Goal: Information Seeking & Learning: Learn about a topic

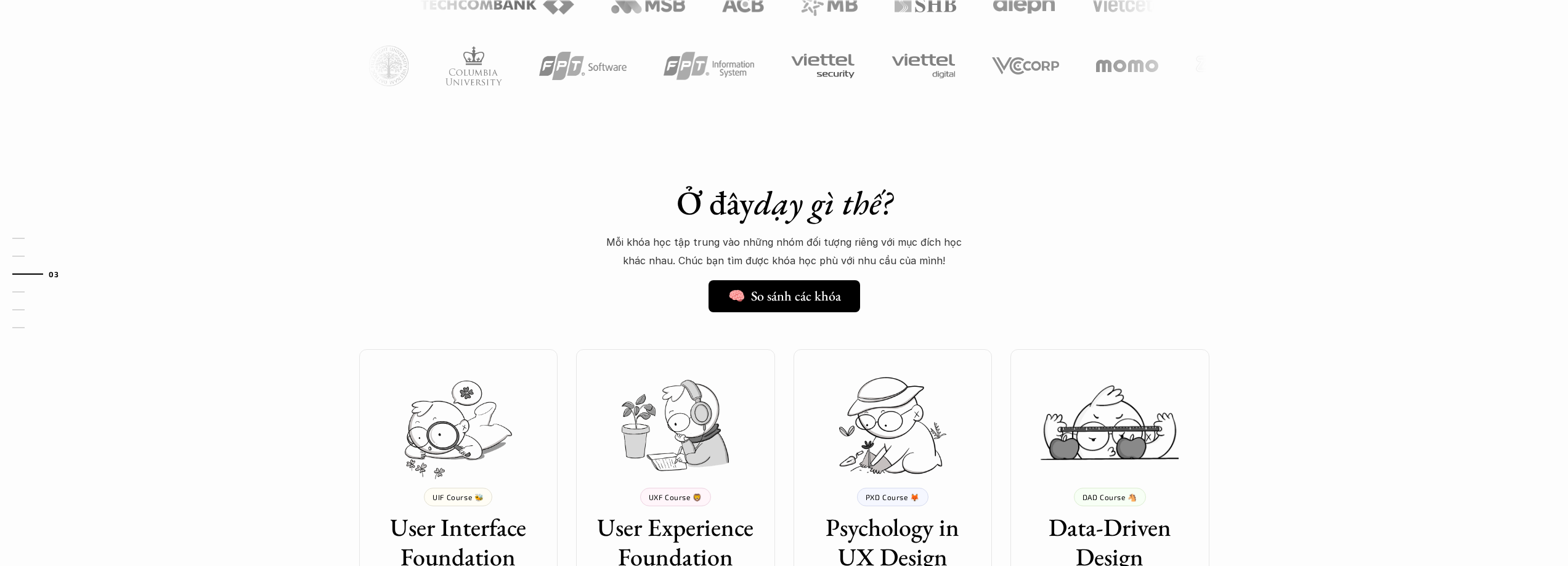
scroll to position [1109, 0]
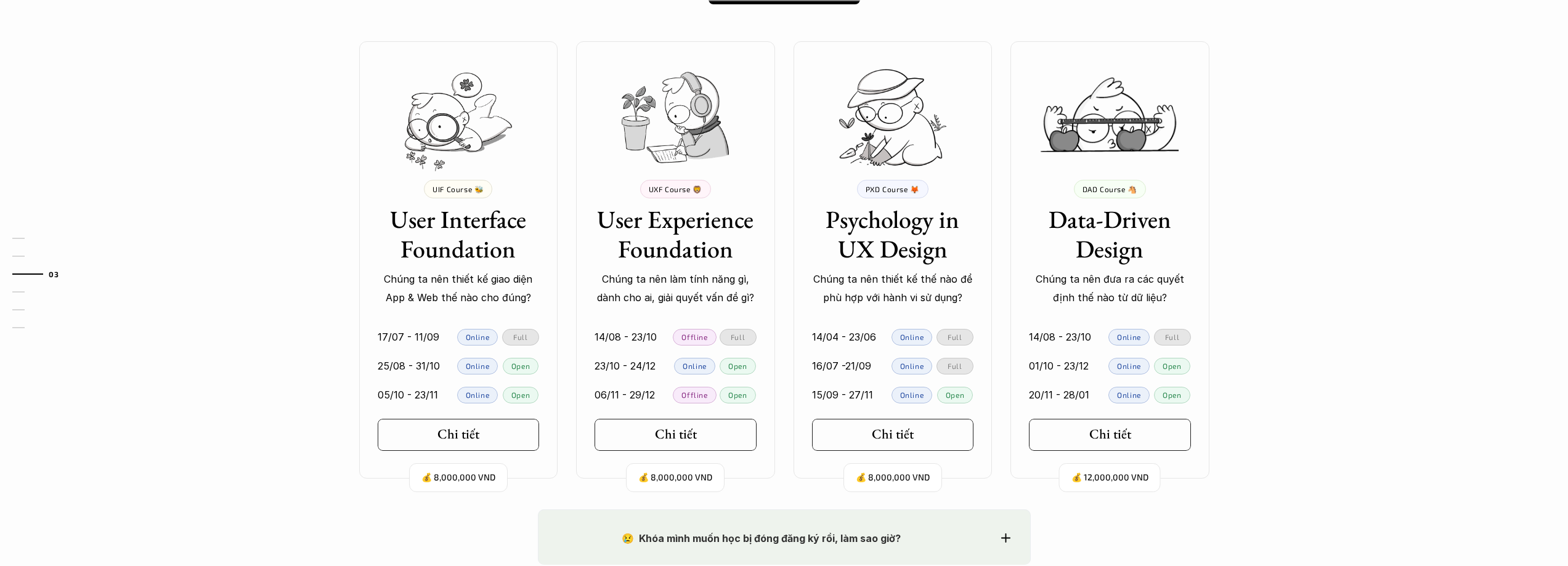
click at [276, 444] on div "Ở đây dạy gì thế? 🧠 So sánh các khóa Mỗi khóa học tập trung vào những nhóm đối …" at bounding box center [784, 167] width 1568 height 683
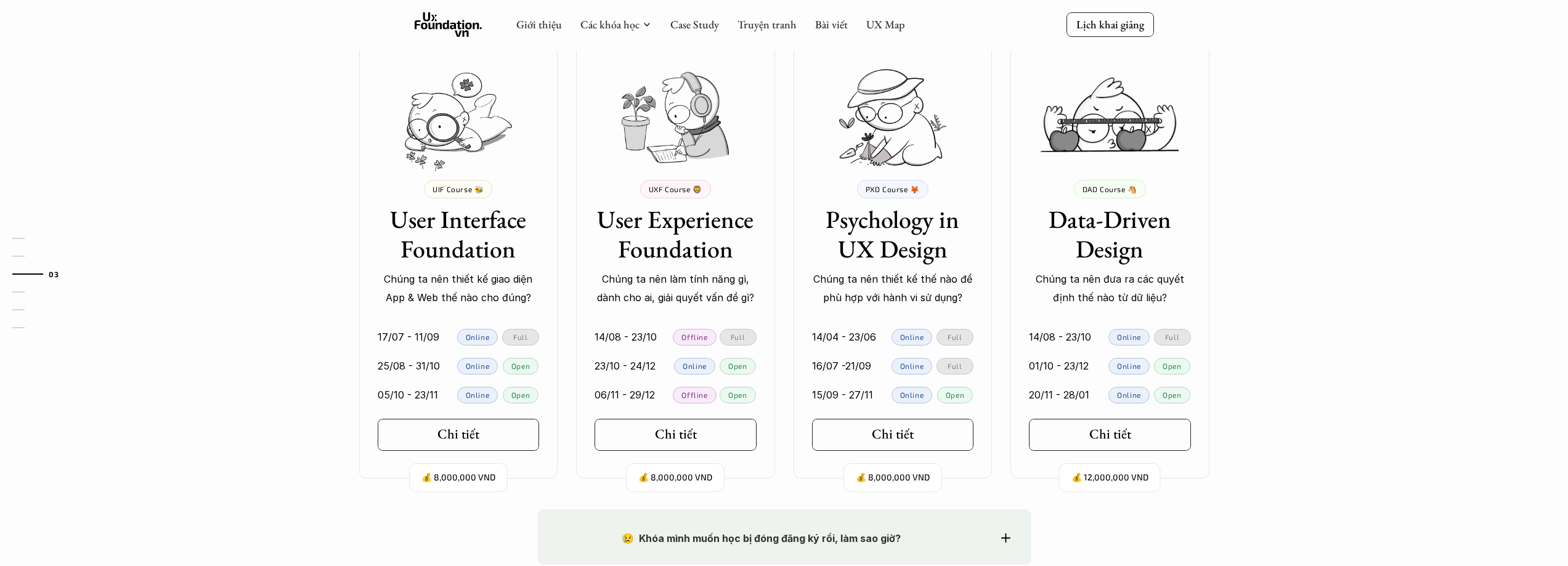
click at [116, 390] on div "01 02 03 04 05 06" at bounding box center [61, 283] width 123 height 566
click at [252, 474] on div "Ở đây dạy gì thế? 🧠 So sánh các khóa Mỗi khóa học tập trung vào những nhóm đối …" at bounding box center [784, 167] width 1568 height 683
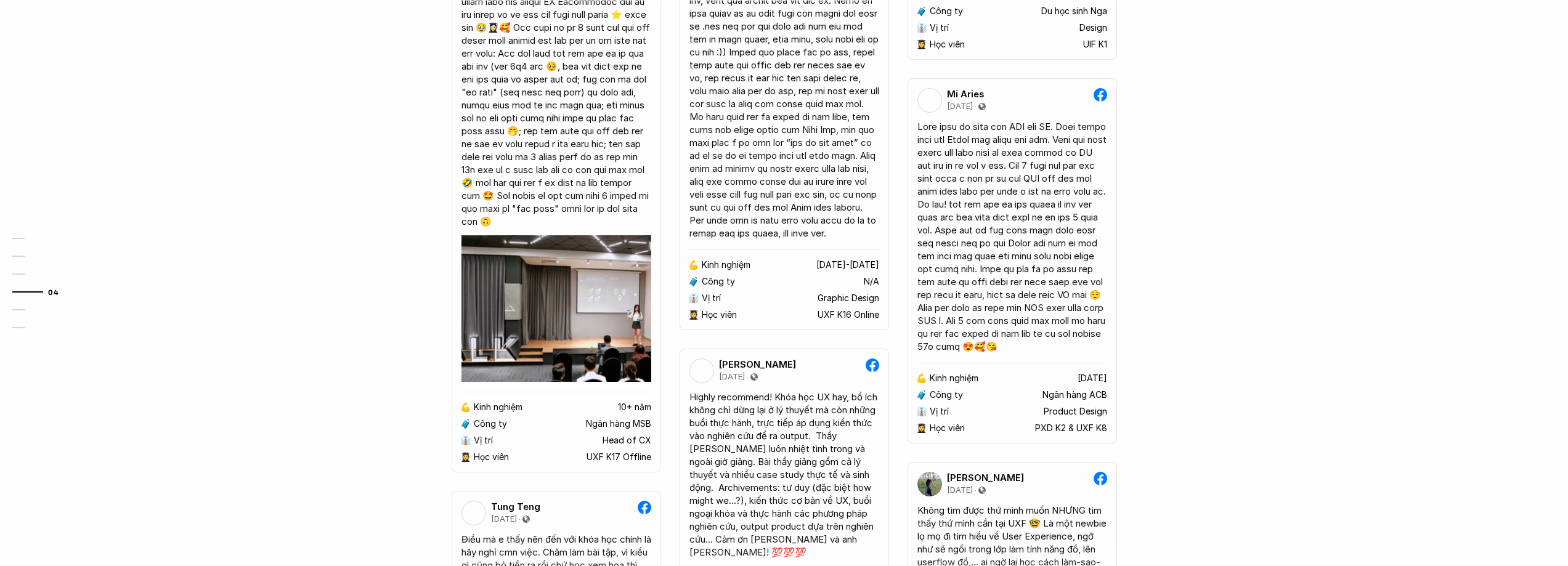
scroll to position [2464, 0]
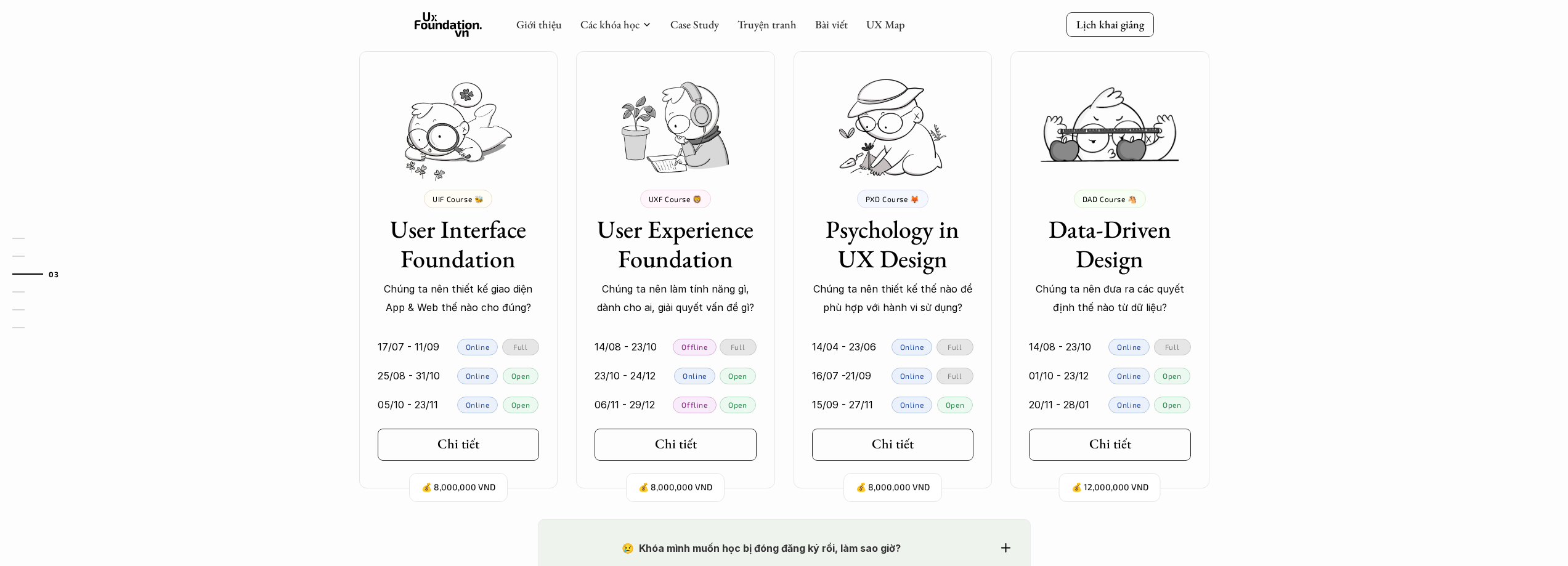
scroll to position [1170, 0]
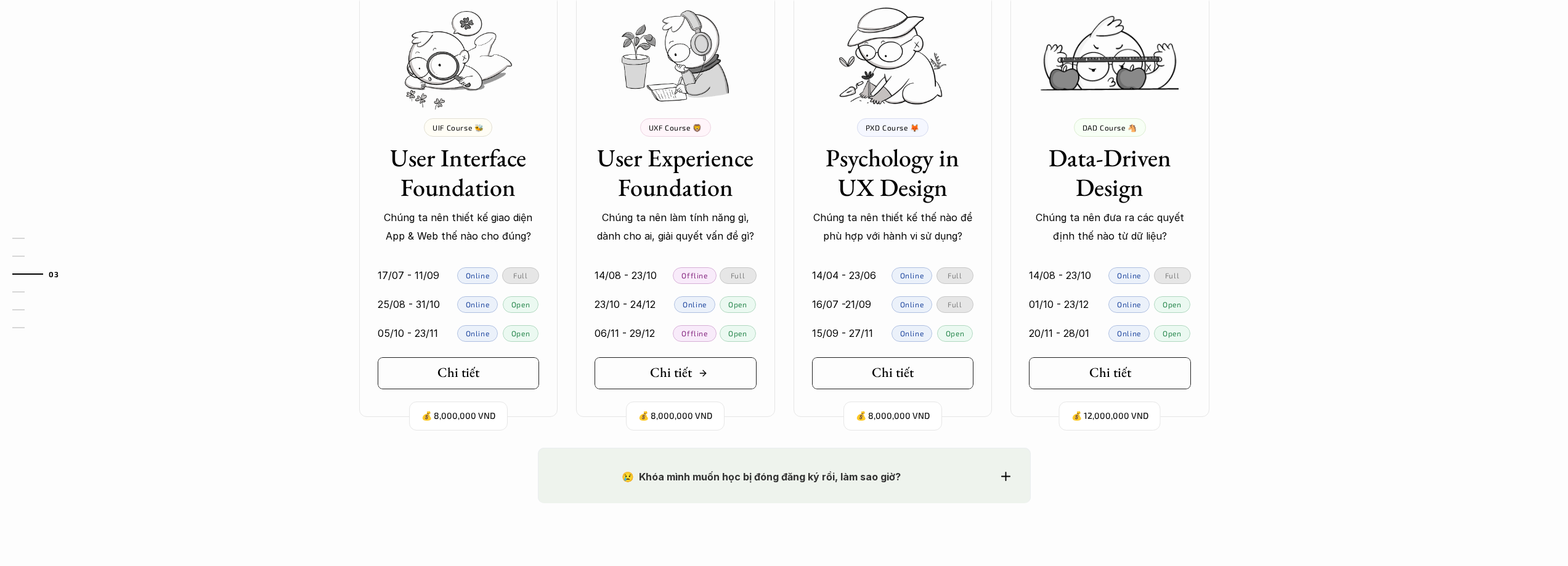
click at [632, 369] on link "Chi tiết" at bounding box center [675, 373] width 162 height 32
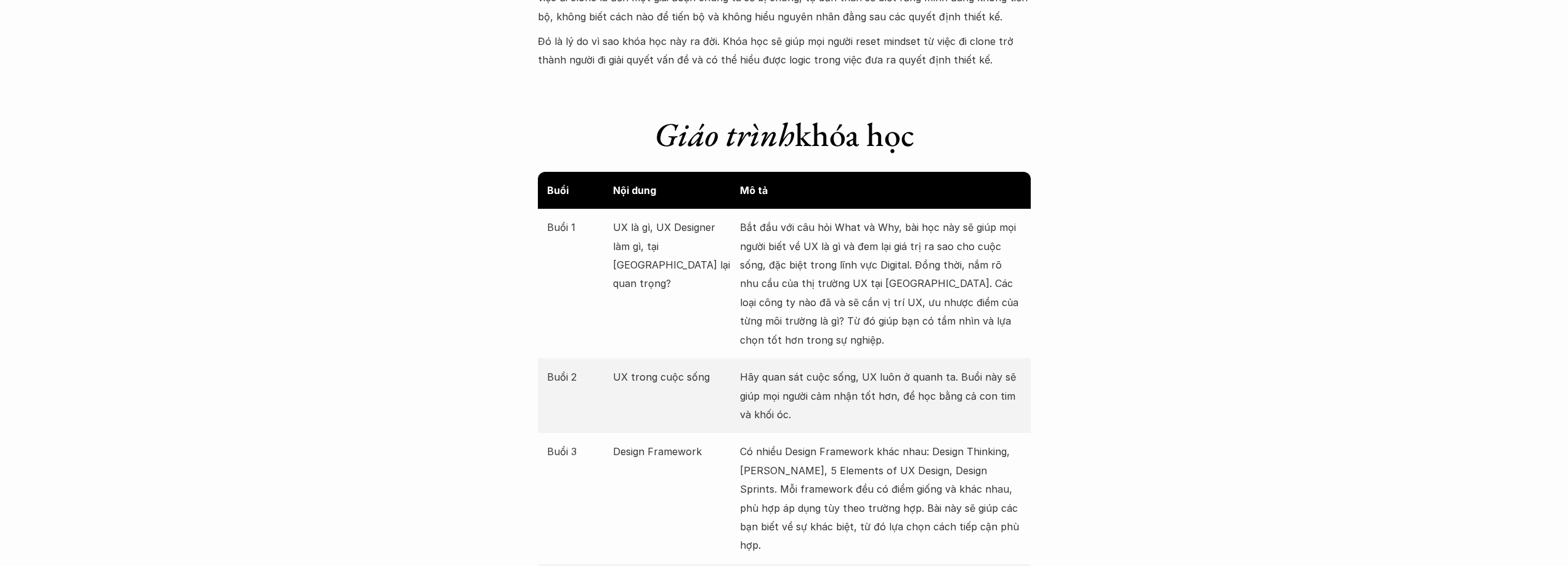
scroll to position [1294, 0]
drag, startPoint x: 669, startPoint y: 220, endPoint x: 758, endPoint y: 226, distance: 89.2
click at [758, 225] on div "Buổi 1 UX là gì, UX Designer làm gì, tại [GEOGRAPHIC_DATA] lại quan trọng? Bắt …" at bounding box center [784, 283] width 493 height 150
click at [696, 259] on p "UX là gì, UX Designer làm gì, tại [GEOGRAPHIC_DATA] lại quan trọng?" at bounding box center [673, 254] width 121 height 75
drag, startPoint x: 876, startPoint y: 232, endPoint x: 948, endPoint y: 229, distance: 72.1
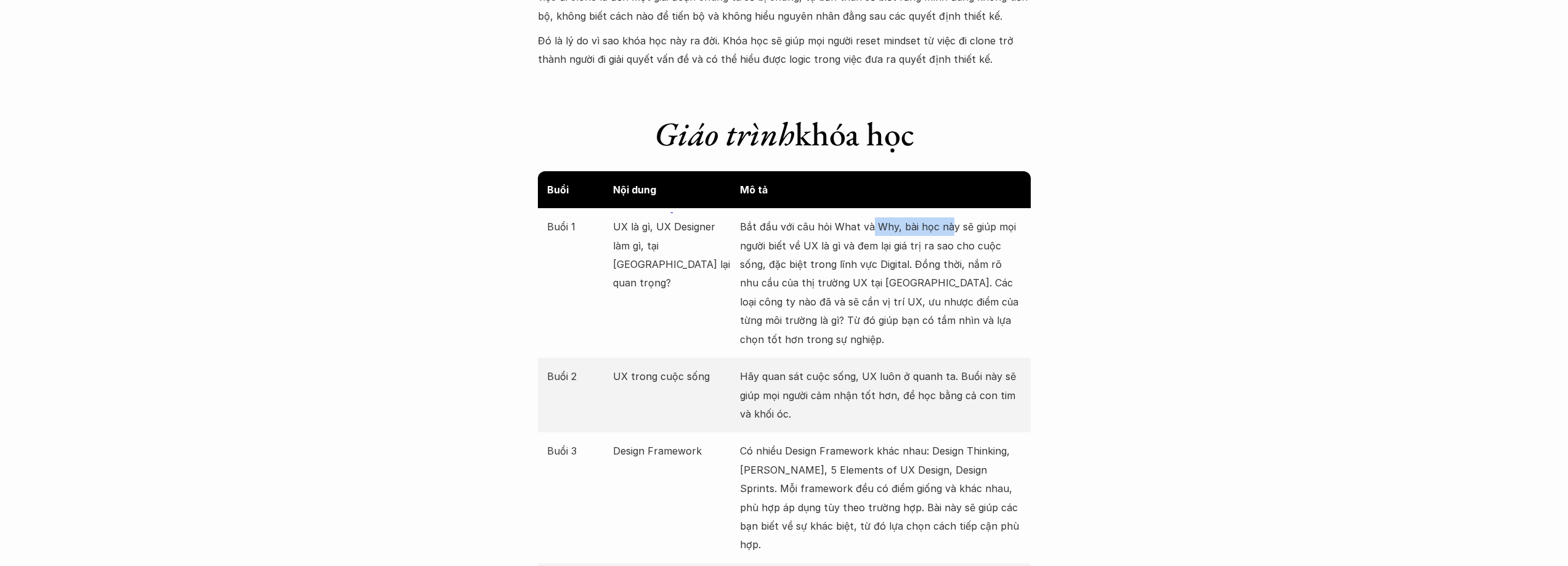
click at [948, 229] on p "Bắt đầu với câu hỏi What và Why, bài học này sẽ giúp mọi người biết về UX là gì…" at bounding box center [880, 283] width 282 height 132
click at [1001, 247] on p "Bắt đầu với câu hỏi What và Why, bài học này sẽ giúp mọi người biết về UX là gì…" at bounding box center [880, 283] width 282 height 132
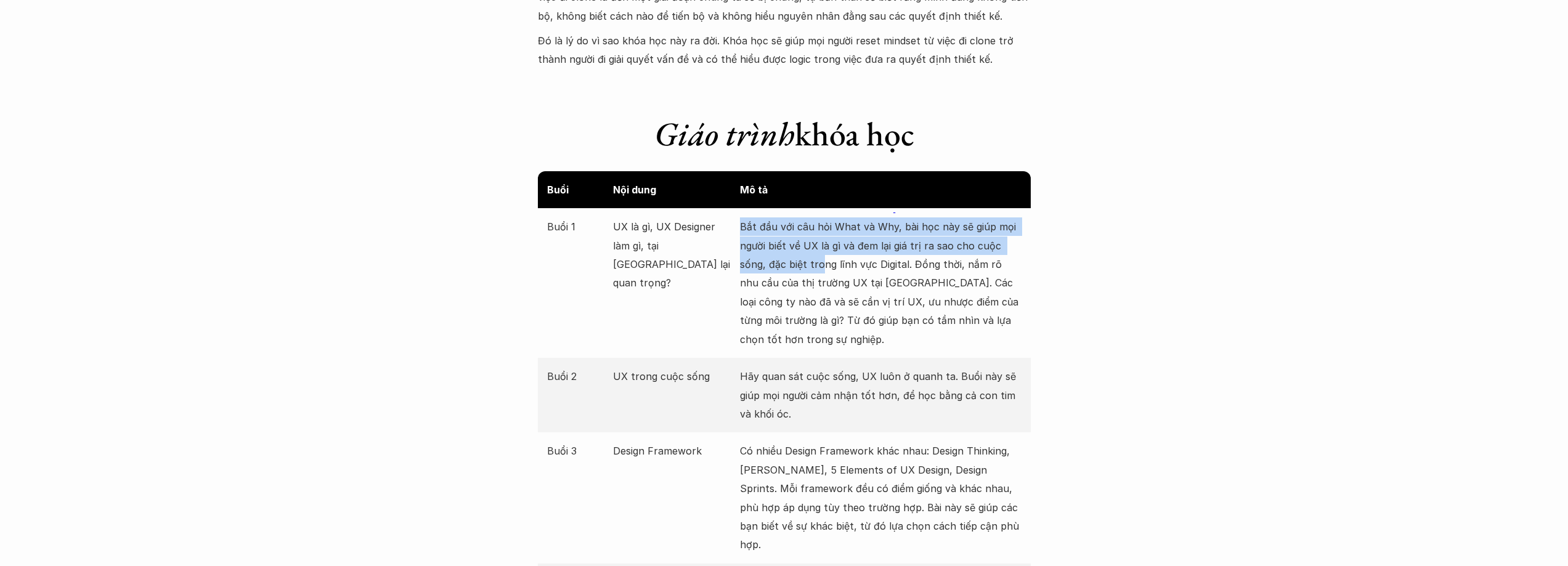
drag, startPoint x: 742, startPoint y: 228, endPoint x: 821, endPoint y: 268, distance: 88.5
click at [820, 260] on p "Bắt đầu với câu hỏi What và Why, bài học này sẽ giúp mọi người biết về UX là gì…" at bounding box center [880, 283] width 282 height 132
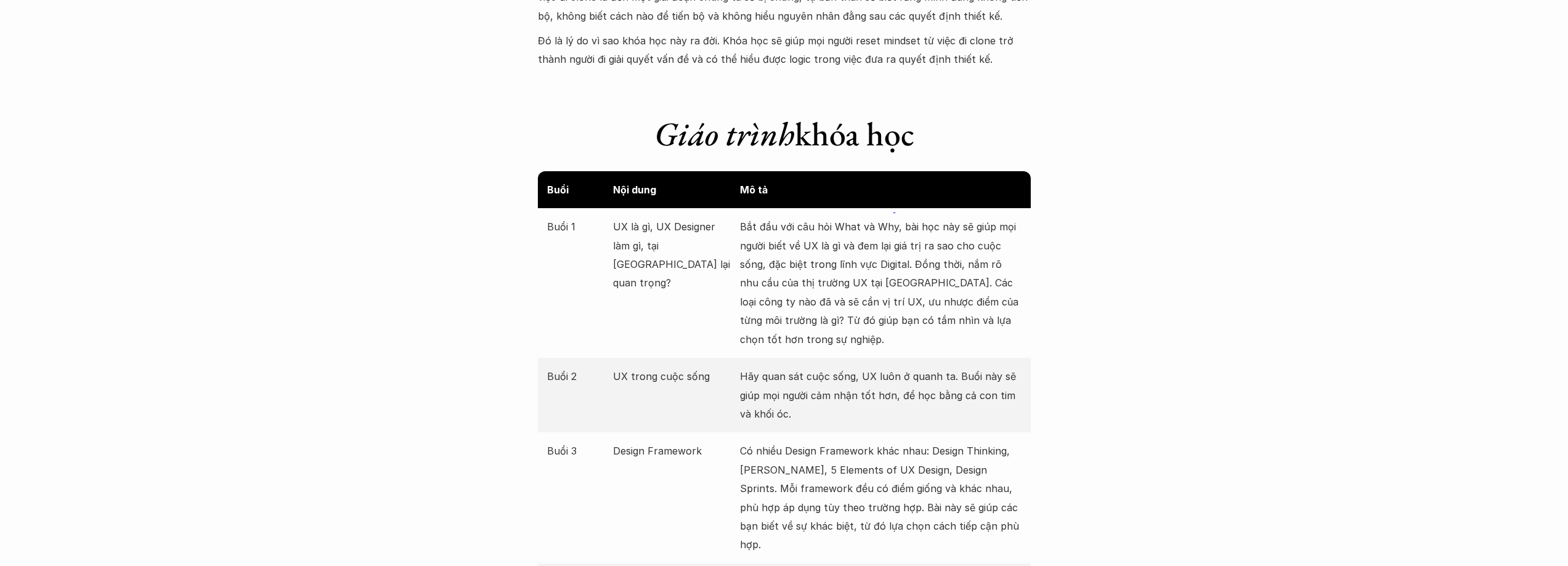
click at [822, 322] on p "Bắt đầu với câu hỏi What và Why, bài học này sẽ giúp mọi người biết về UX là gì…" at bounding box center [880, 283] width 282 height 132
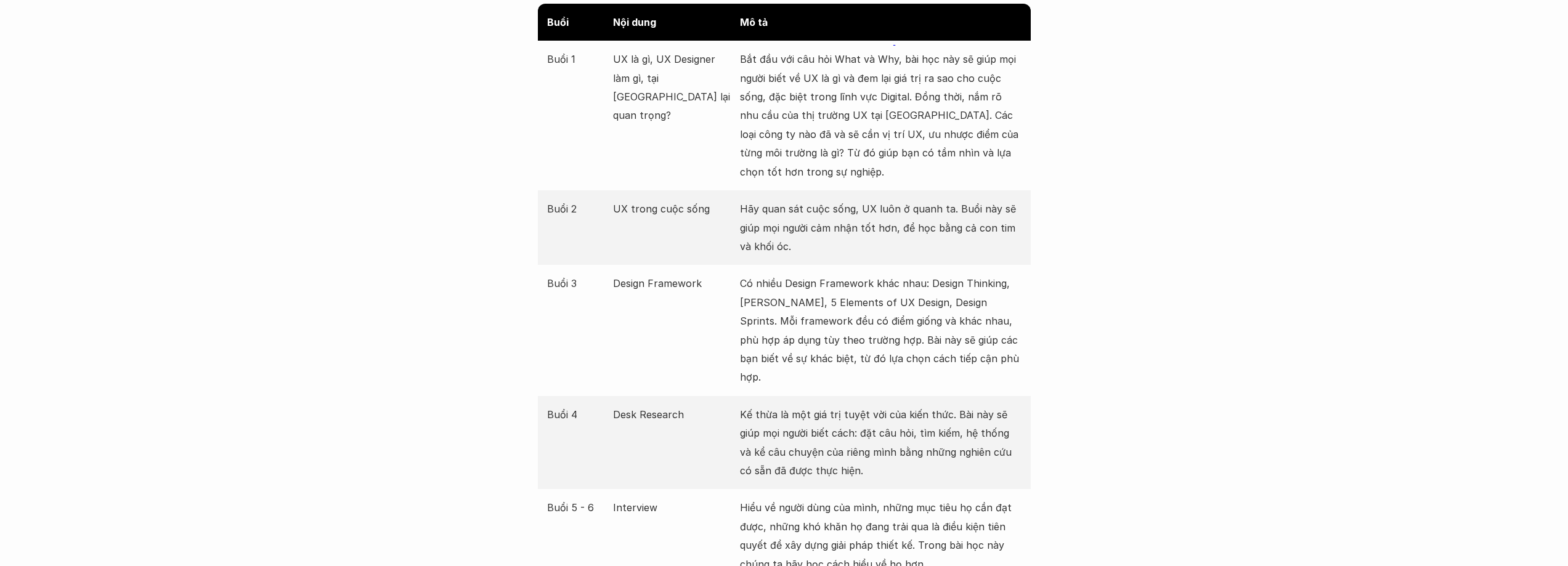
scroll to position [1479, 0]
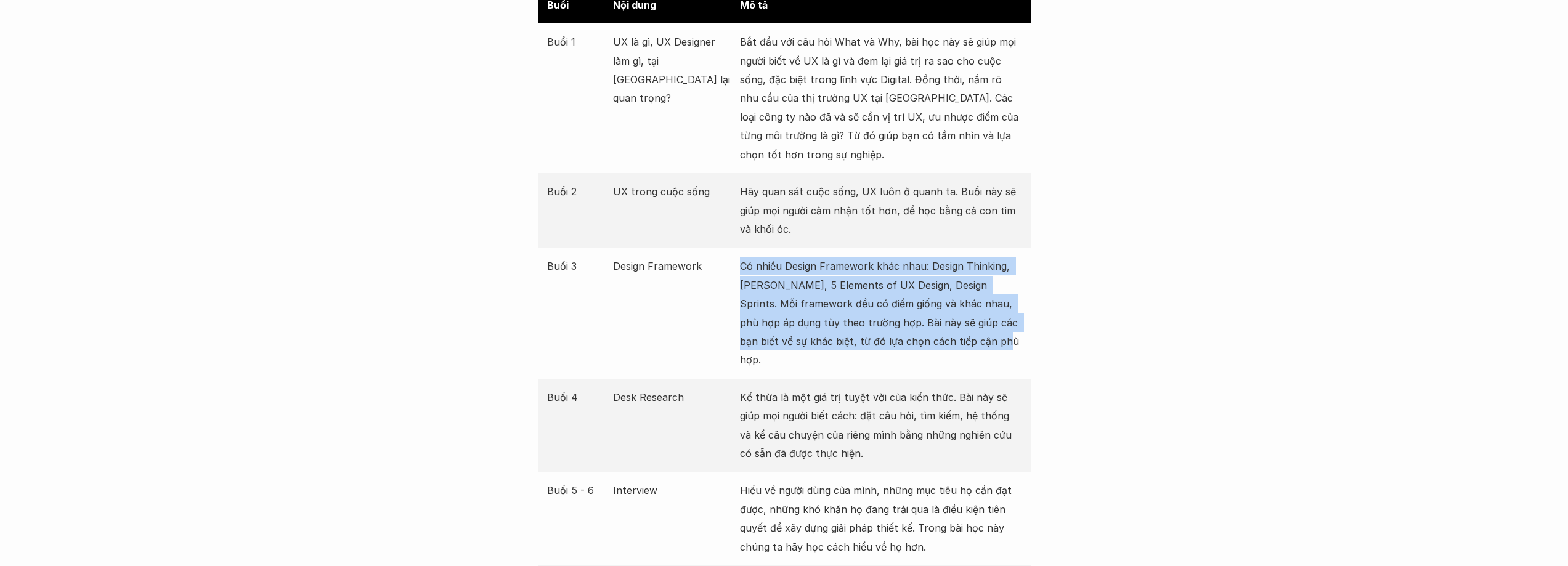
drag, startPoint x: 737, startPoint y: 266, endPoint x: 1047, endPoint y: 349, distance: 320.9
click at [1025, 344] on div "Buổi 3 Design Framework Có nhiều Design Framework khác nhau: Design Thinking, […" at bounding box center [784, 313] width 493 height 131
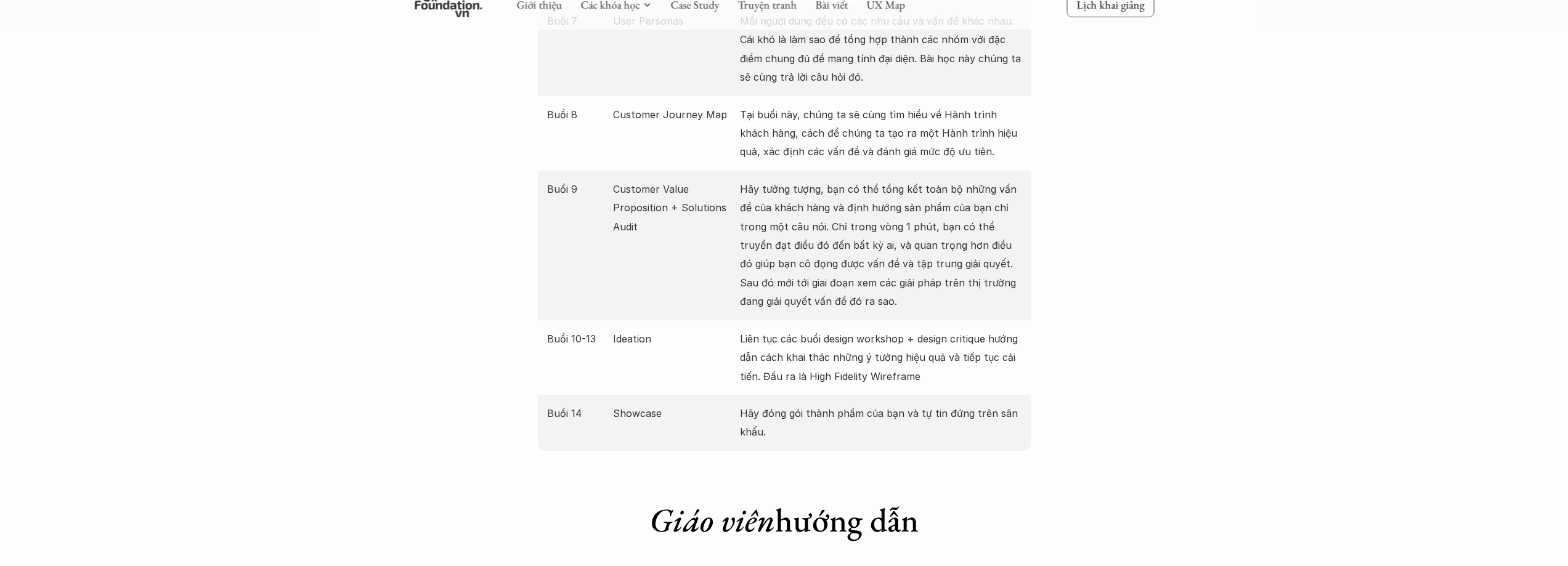
scroll to position [1909, 0]
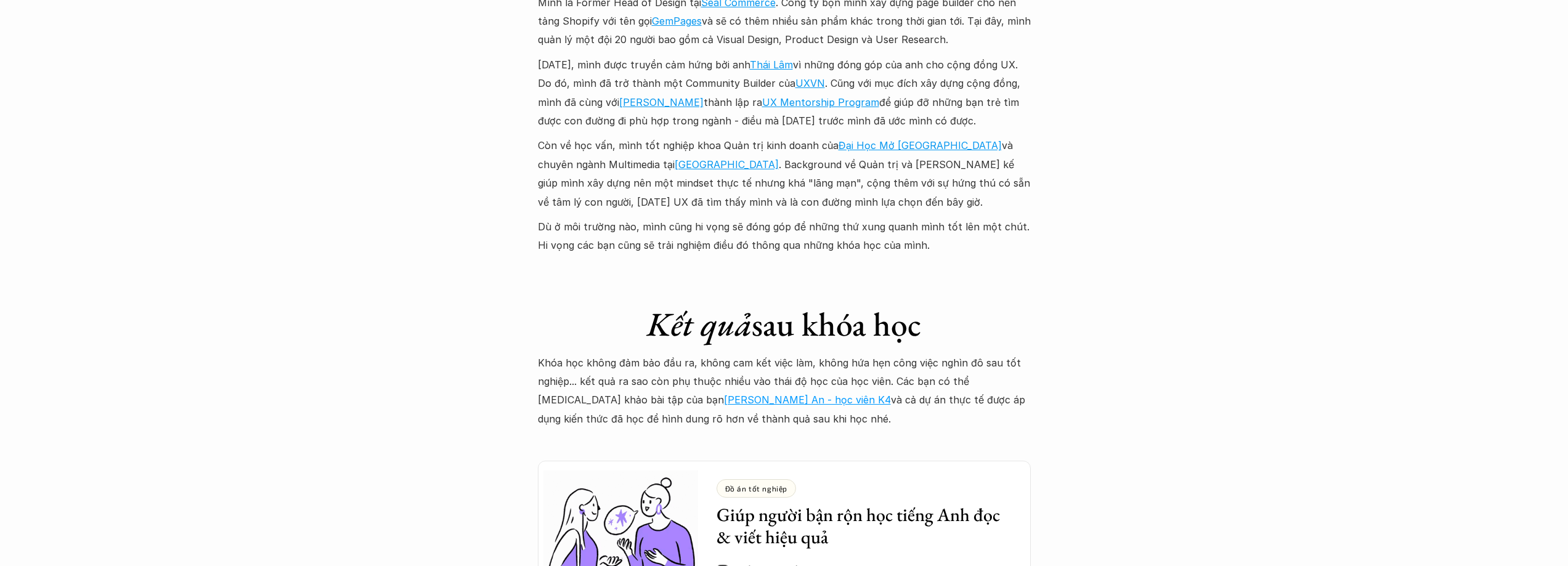
scroll to position [3203, 0]
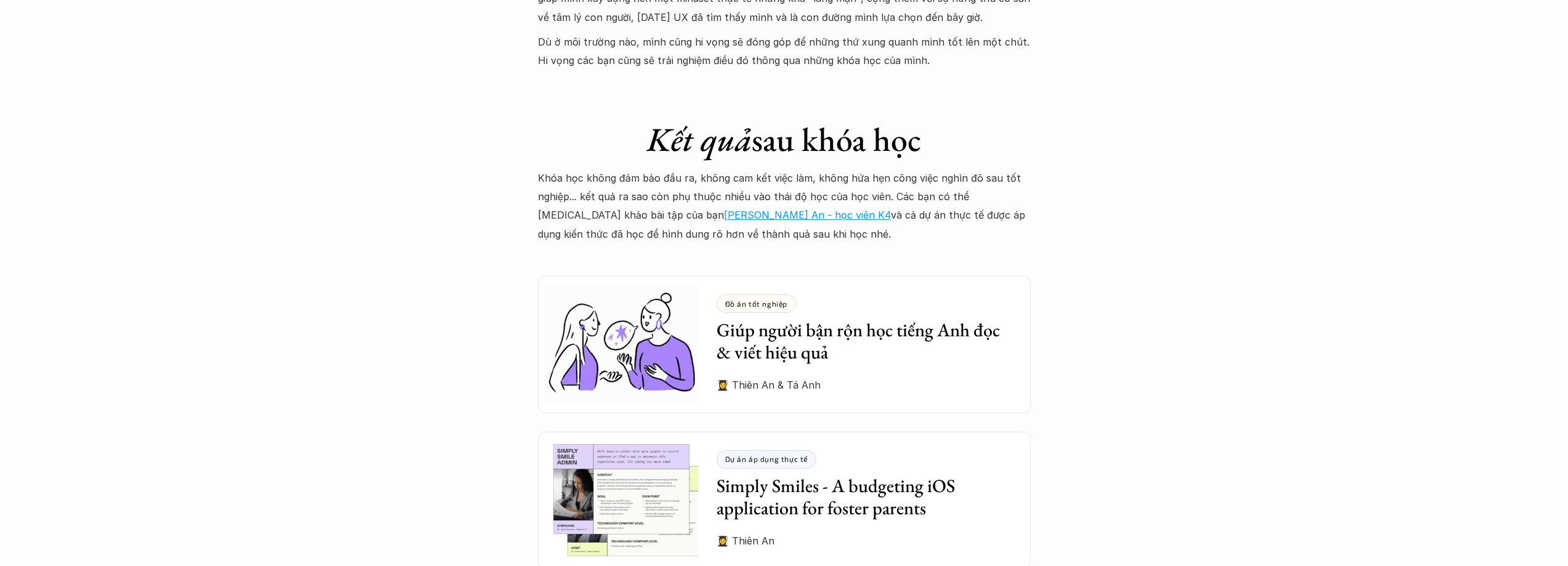
drag, startPoint x: 130, startPoint y: 342, endPoint x: 145, endPoint y: 331, distance: 18.6
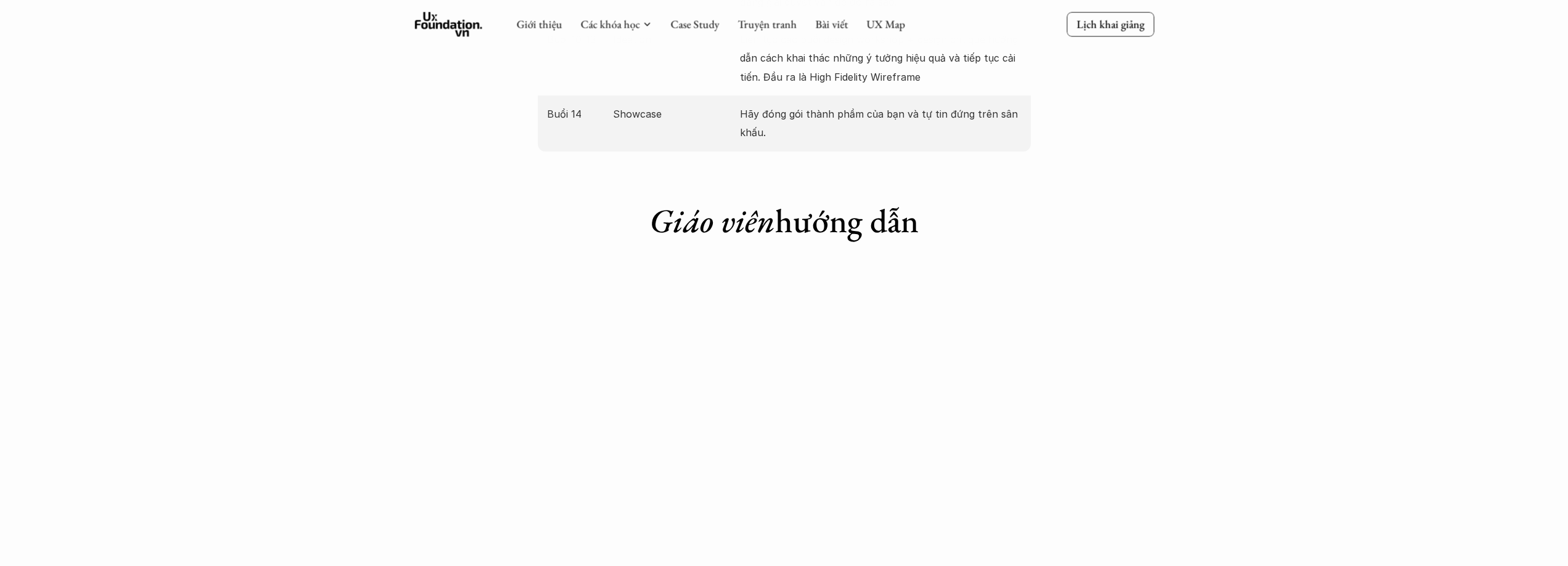
scroll to position [2773, 0]
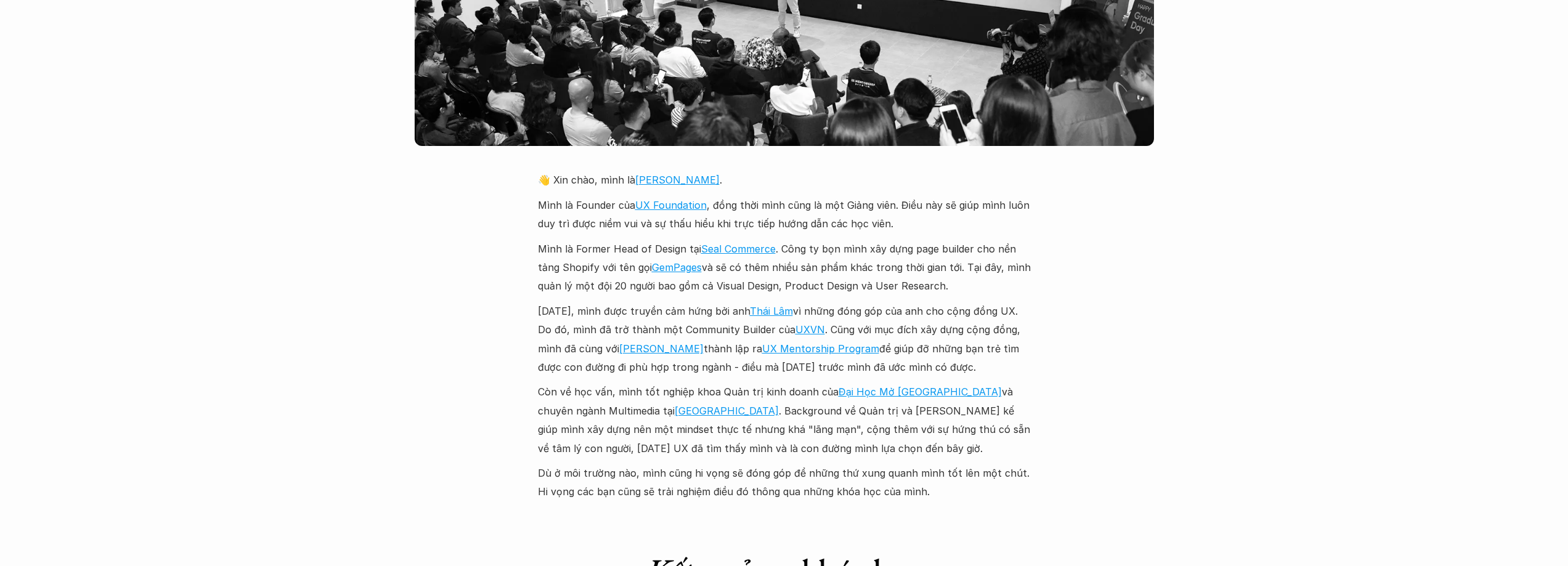
click at [85, 306] on div "Giới thiệu Các khóa học Case Study Truyện tranh Bài viết UX Map Lịch khai giảng…" at bounding box center [784, 413] width 1568 height 6371
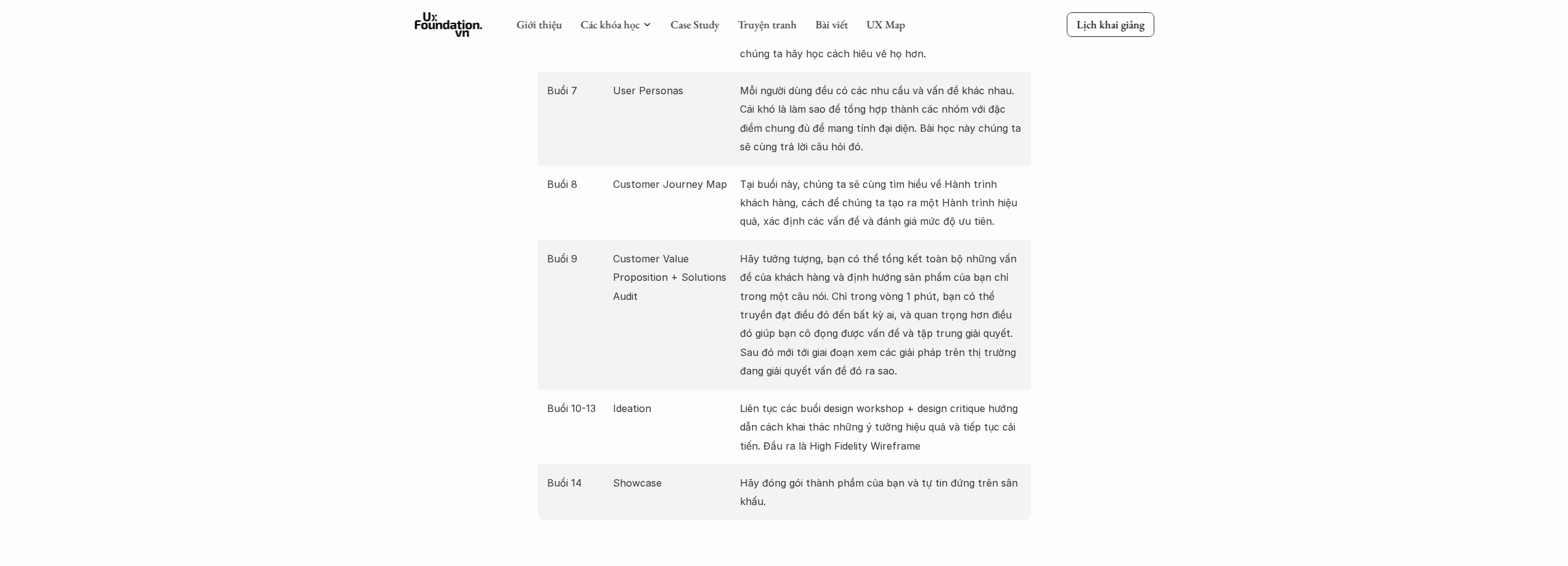
scroll to position [1972, 0]
drag, startPoint x: 854, startPoint y: 247, endPoint x: 1058, endPoint y: 276, distance: 206.1
click at [1009, 256] on p "Hãy tưởng tượng, bạn có thể tổng kết toàn bộ những vấn đề của khách hàng và địn…" at bounding box center [880, 316] width 282 height 132
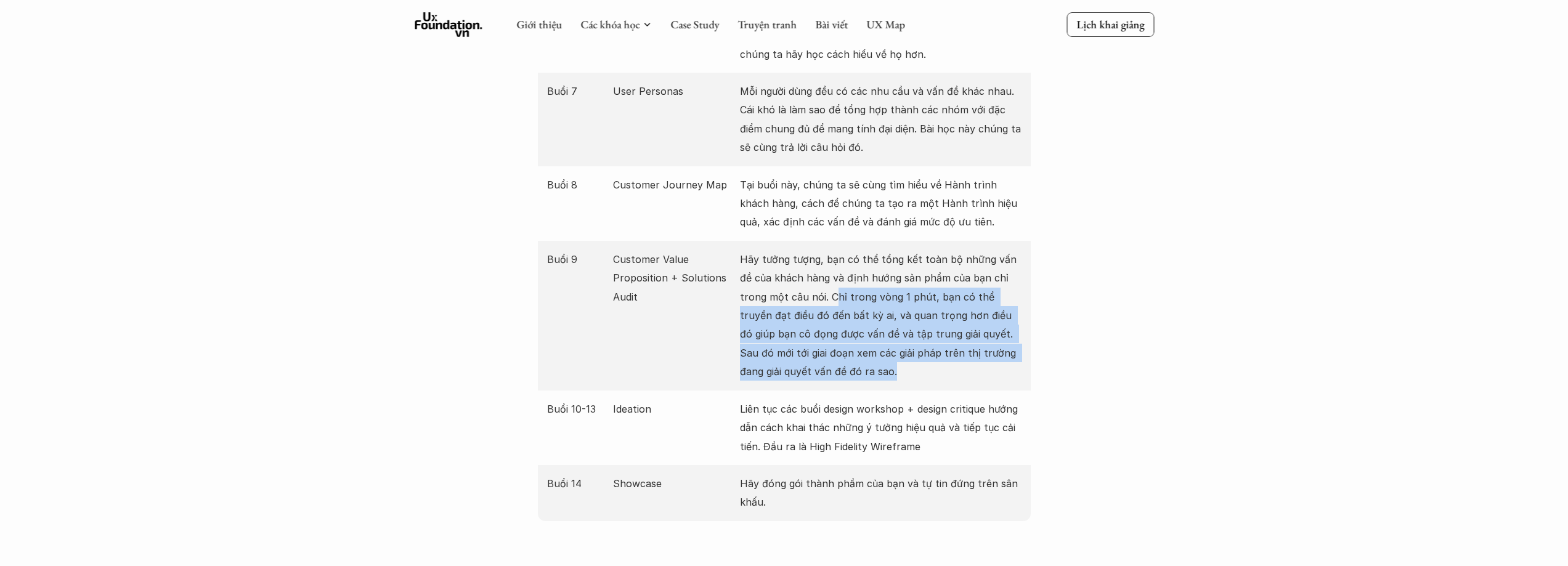
drag, startPoint x: 804, startPoint y: 274, endPoint x: 1009, endPoint y: 349, distance: 218.3
click at [1009, 349] on p "Hãy tưởng tượng, bạn có thể tổng kết toàn bộ những vấn đề của khách hàng và địn…" at bounding box center [880, 316] width 282 height 132
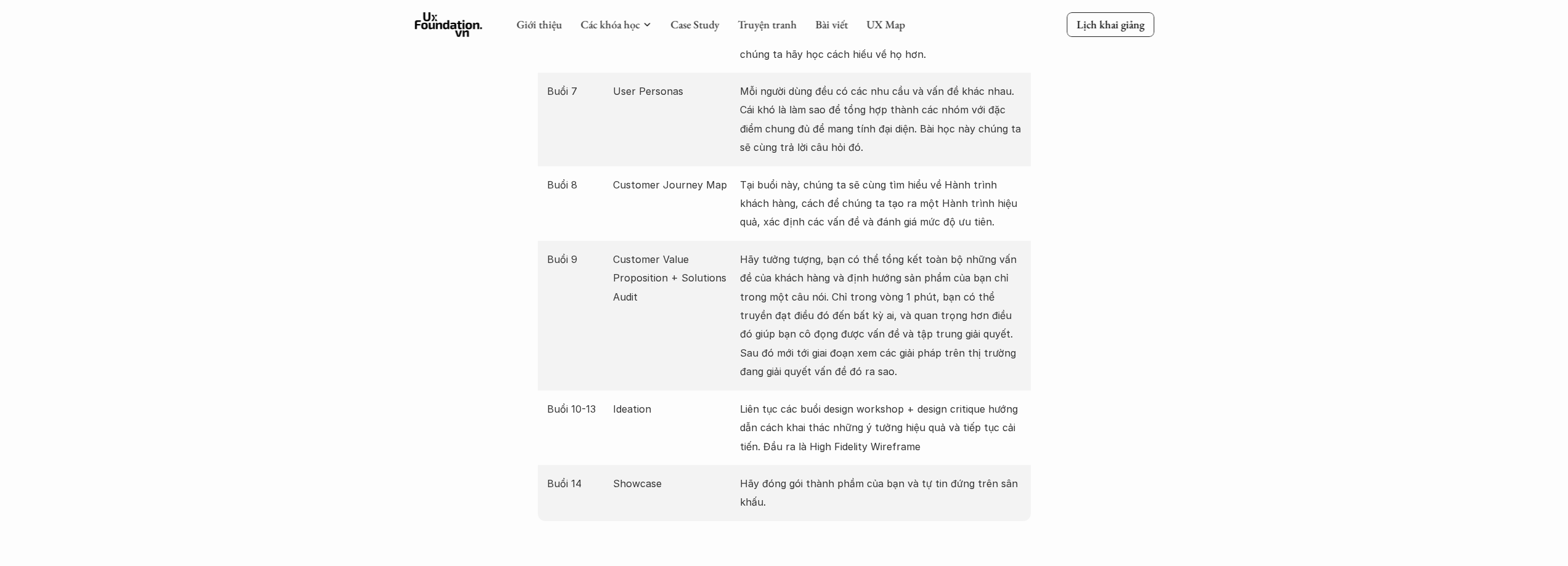
click at [812, 194] on p "Tại buổi này, chúng ta sẽ cùng tìm hiểu về Hành trình khách hàng, cách để chúng…" at bounding box center [880, 204] width 282 height 57
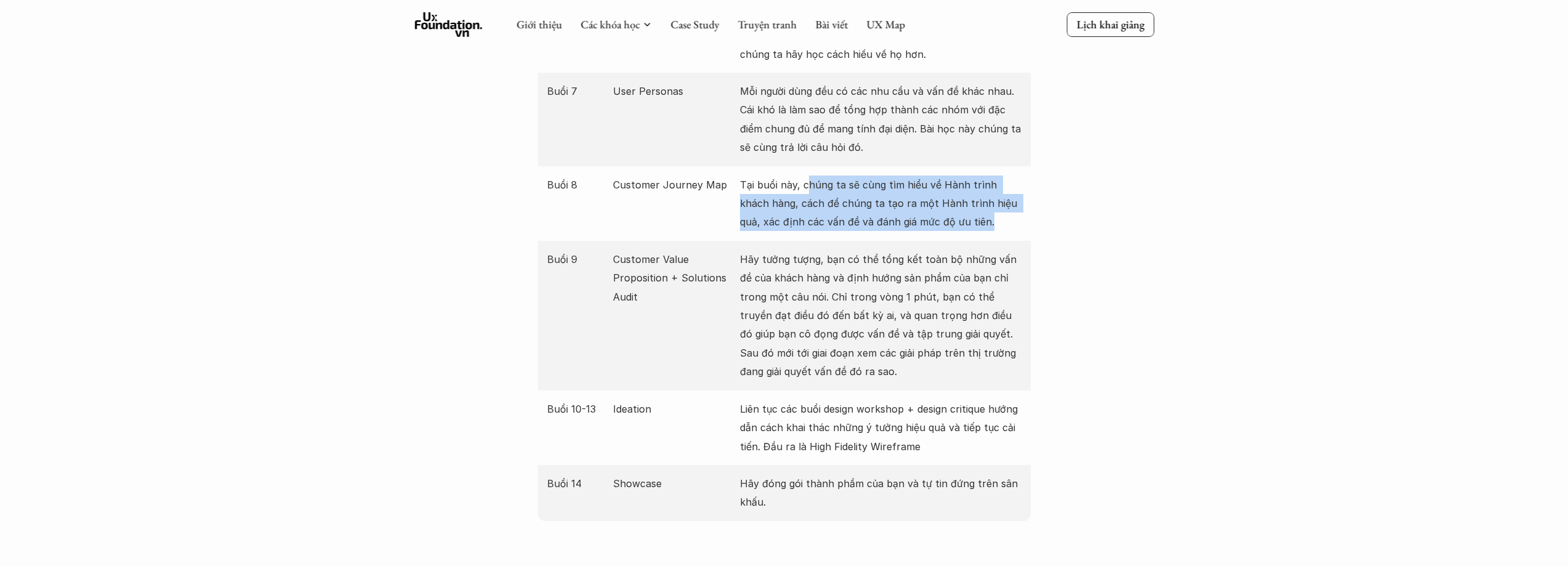
drag, startPoint x: 809, startPoint y: 164, endPoint x: 954, endPoint y: 212, distance: 152.7
click at [951, 210] on p "Tại buổi này, chúng ta sẽ cùng tìm hiểu về Hành trình khách hàng, cách để chúng…" at bounding box center [880, 204] width 282 height 57
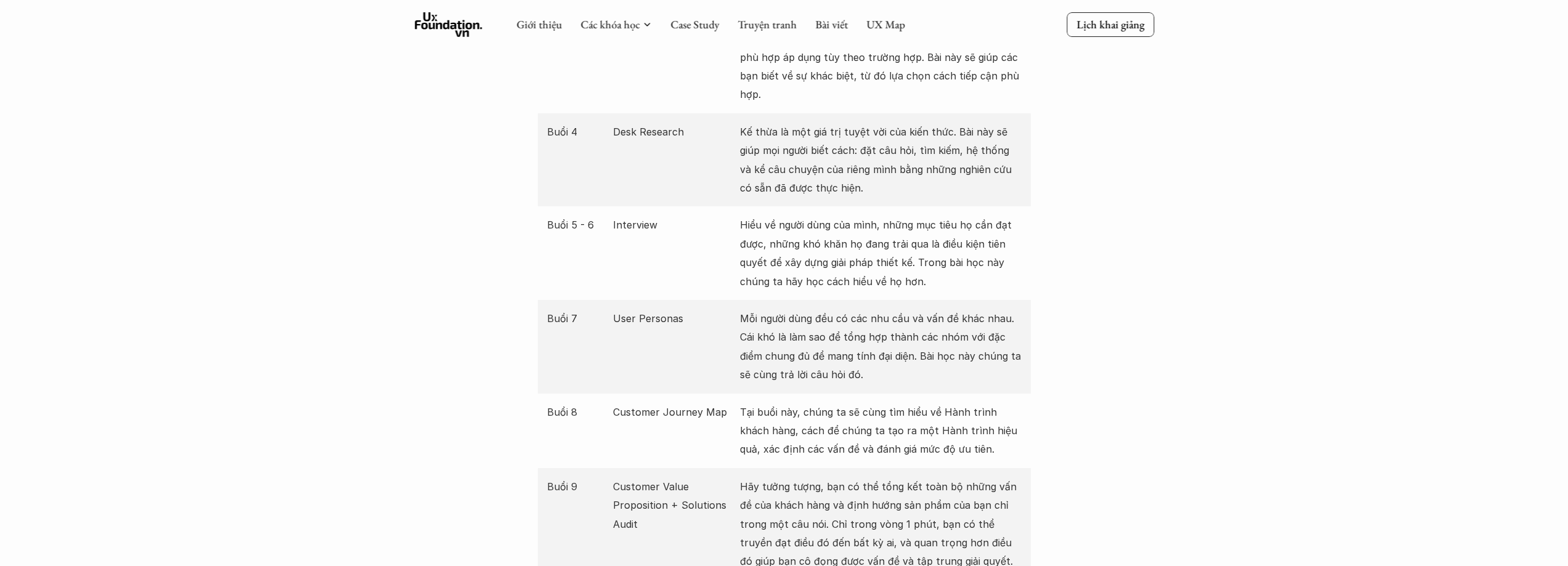
scroll to position [1725, 0]
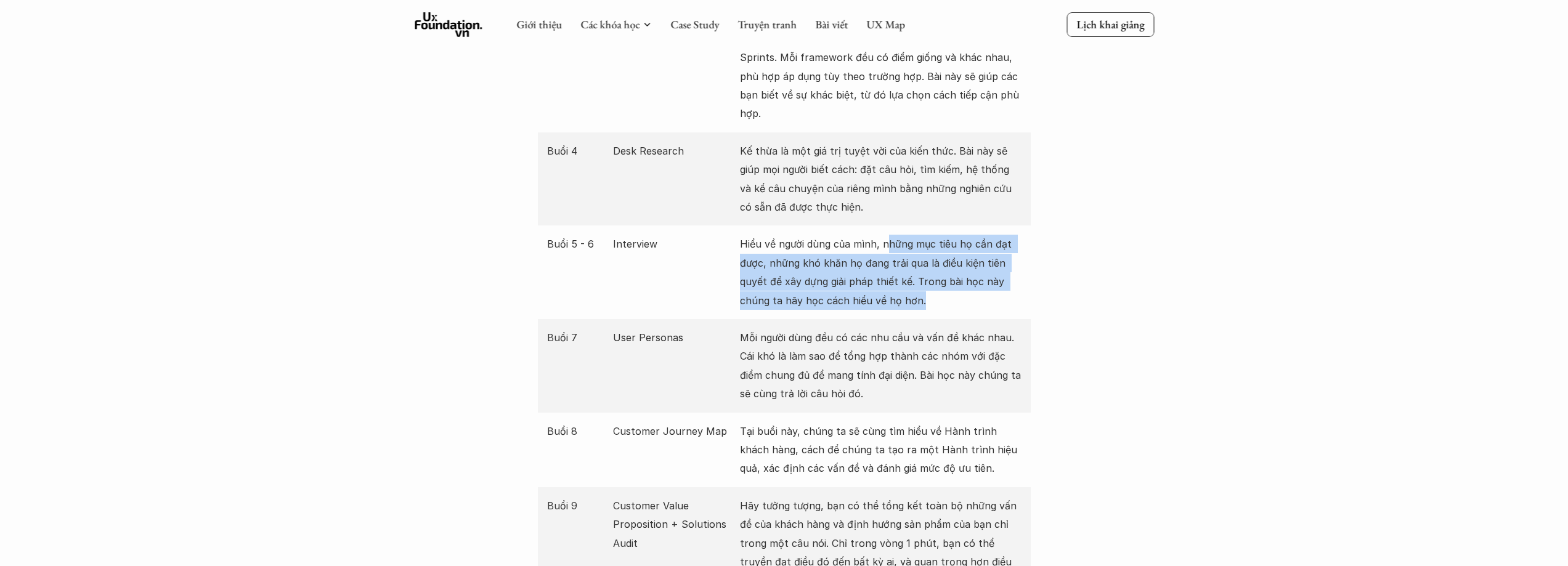
drag, startPoint x: 885, startPoint y: 224, endPoint x: 991, endPoint y: 277, distance: 118.5
click at [991, 277] on p "Hiểu về người dùng của mình, những mục tiêu họ cần đạt được, những khó khăn họ …" at bounding box center [880, 272] width 282 height 75
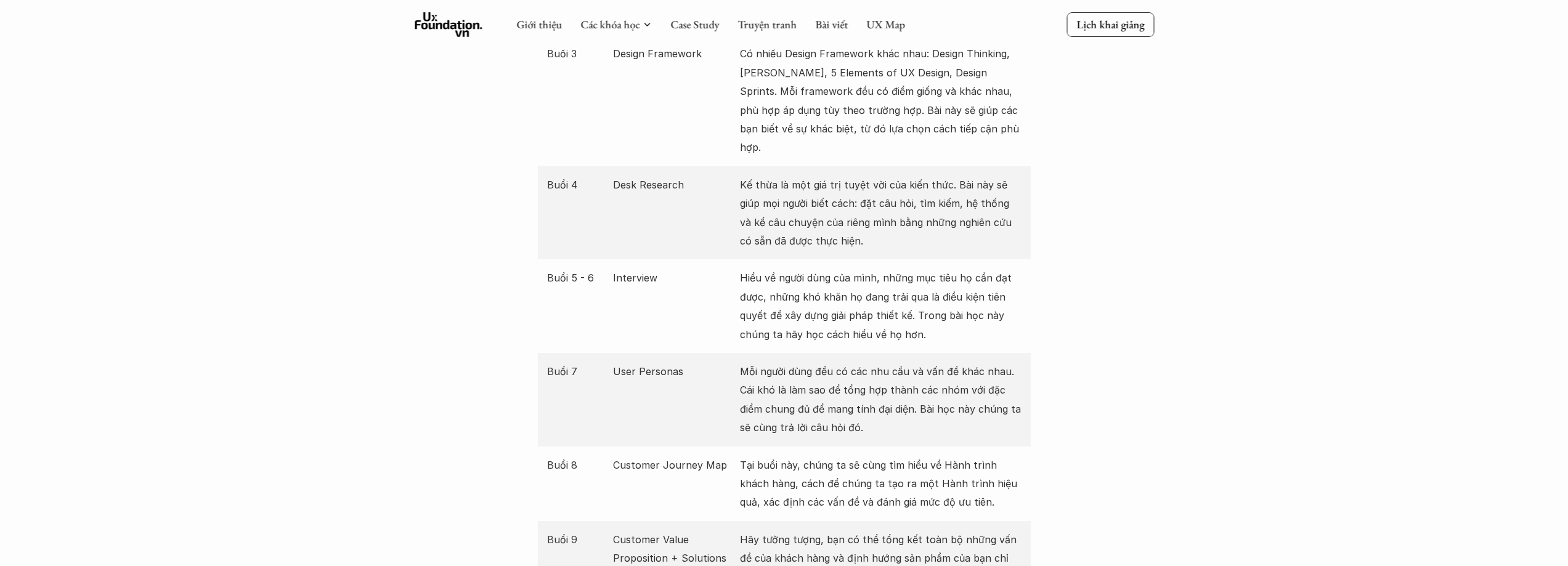
scroll to position [1663, 0]
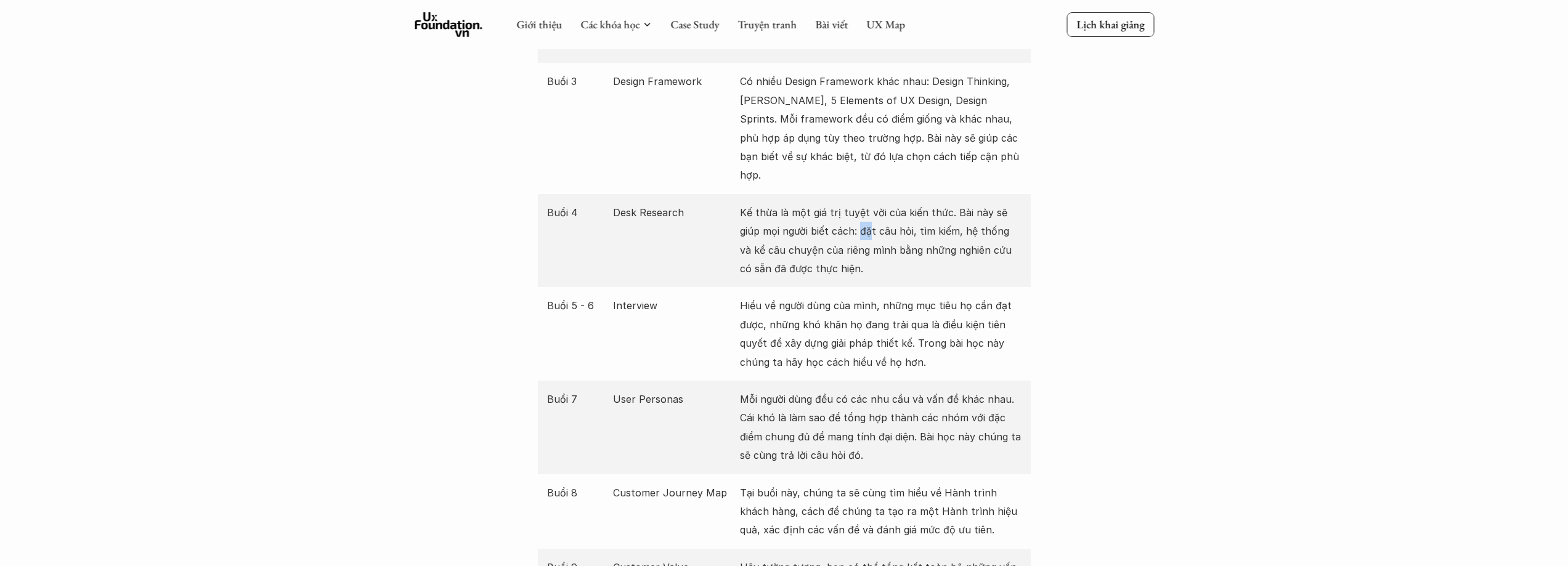
drag, startPoint x: 838, startPoint y: 211, endPoint x: 846, endPoint y: 209, distance: 8.2
click at [846, 209] on p "Kế thừa là một giá trị tuyệt vời của kiến thức. Bài này sẽ giúp mọi người biết …" at bounding box center [880, 241] width 282 height 75
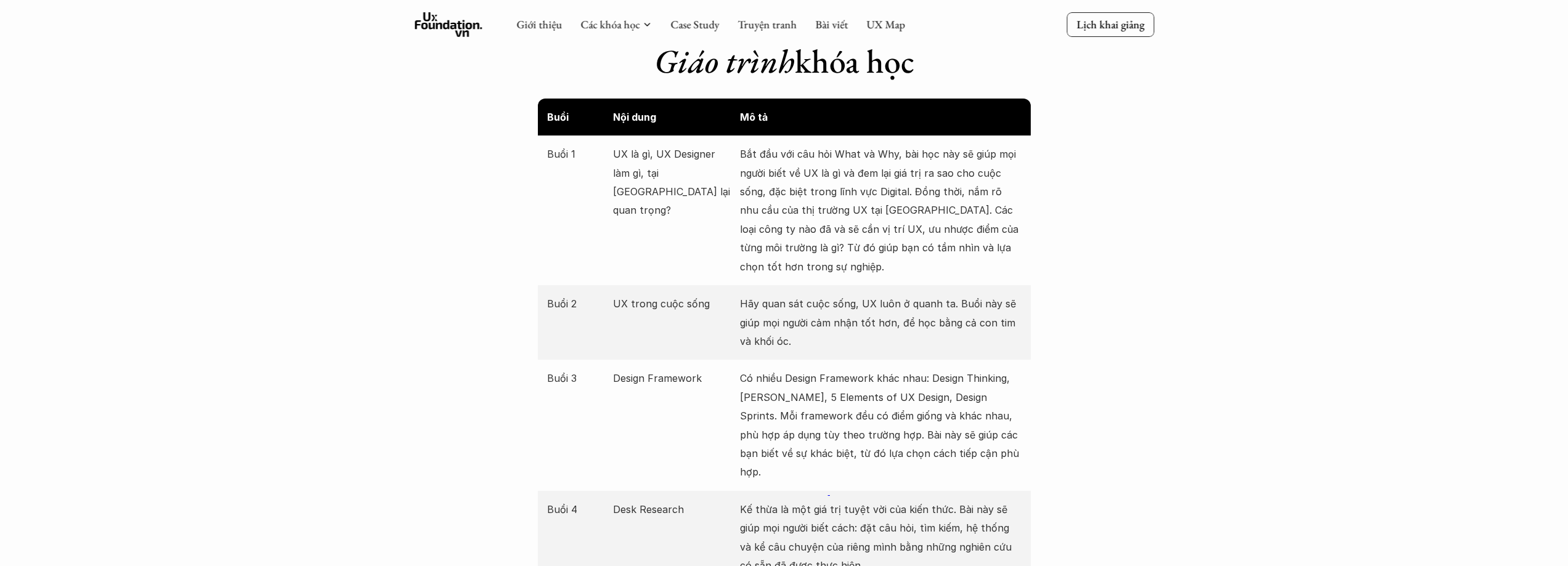
scroll to position [1355, 0]
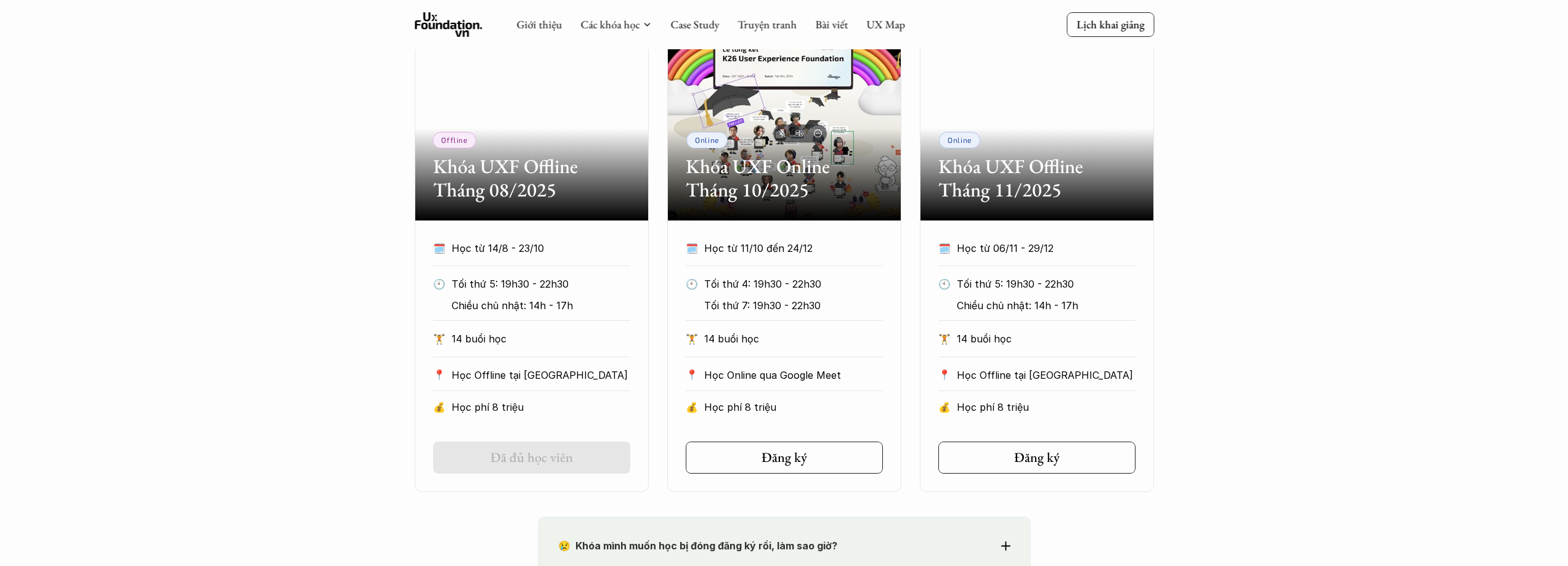
scroll to position [554, 0]
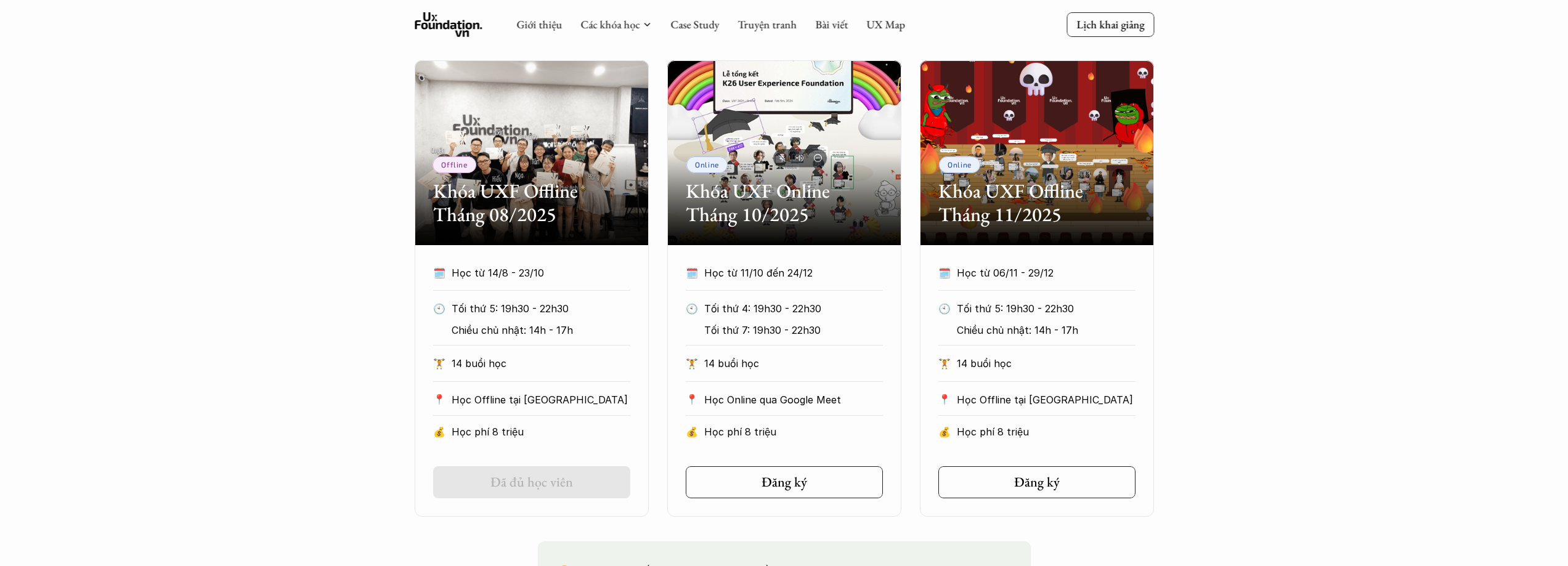
click at [500, 155] on div "Offline Khóa UXF Offline Tháng 08/2025" at bounding box center [532, 153] width 234 height 185
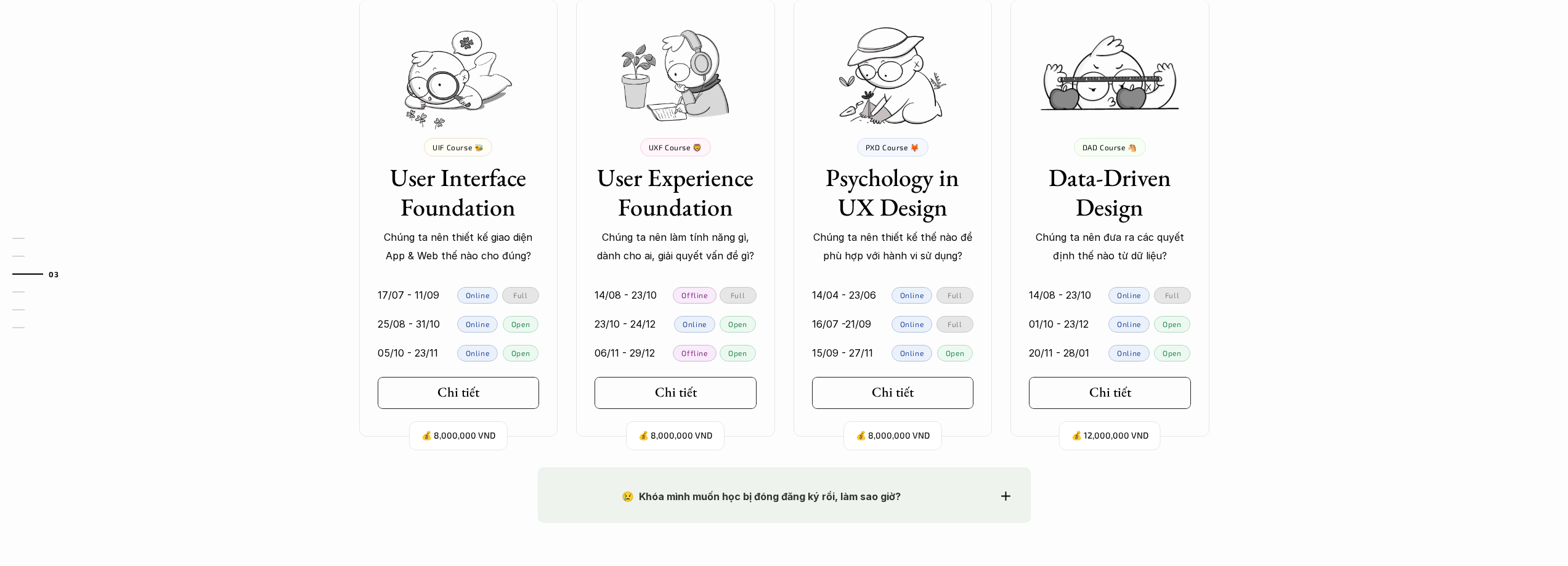
scroll to position [1170, 0]
